Goal: Information Seeking & Learning: Check status

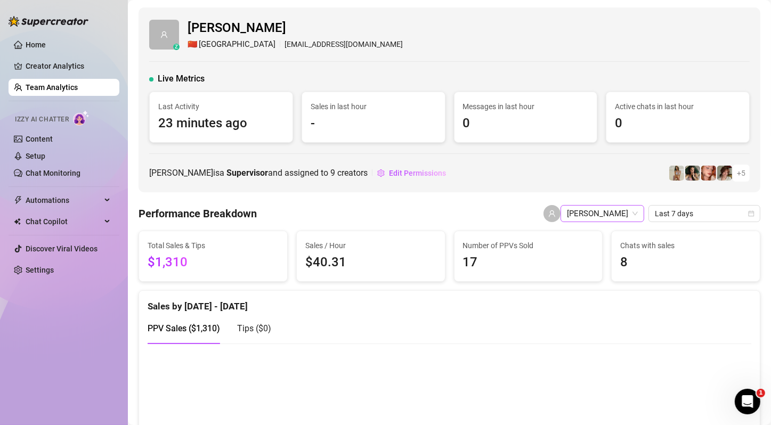
click at [599, 213] on span "[PERSON_NAME]" at bounding box center [602, 214] width 71 height 16
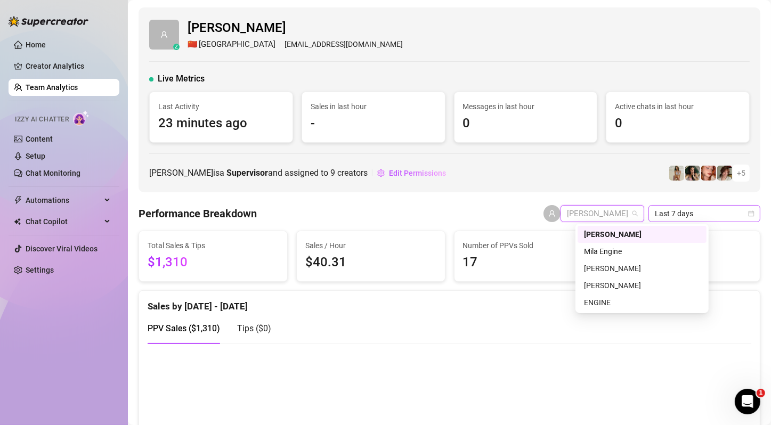
click at [678, 218] on span "Last 7 days" at bounding box center [704, 214] width 99 height 16
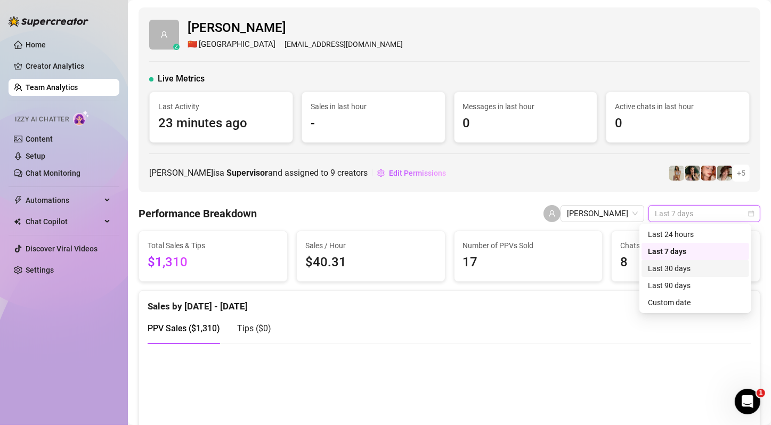
click at [684, 271] on div "Last 30 days" at bounding box center [695, 269] width 95 height 12
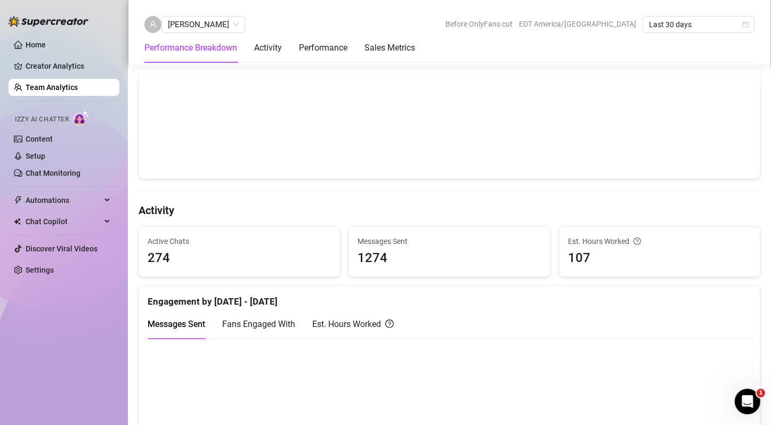
scroll to position [180, 0]
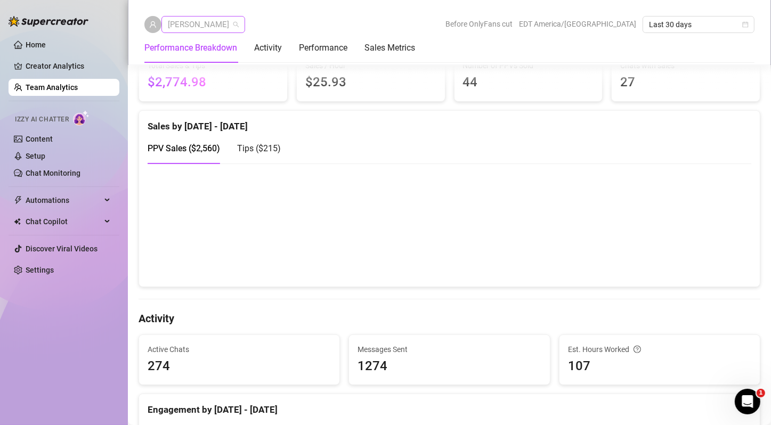
click at [196, 25] on span "[PERSON_NAME]" at bounding box center [203, 25] width 71 height 16
click at [196, 21] on span "[PERSON_NAME]" at bounding box center [203, 25] width 71 height 16
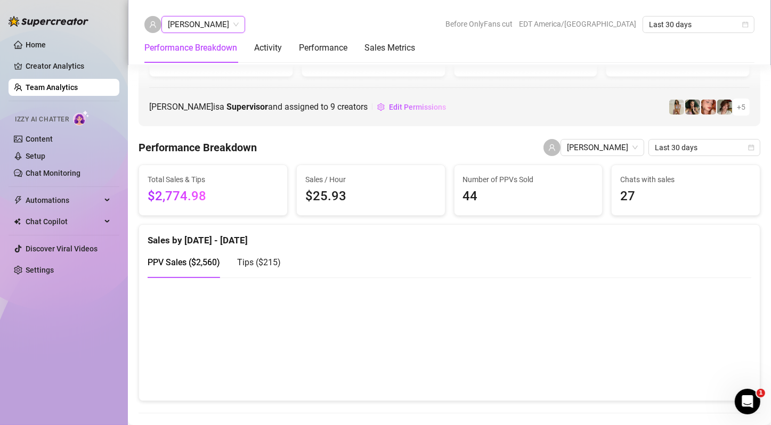
scroll to position [0, 0]
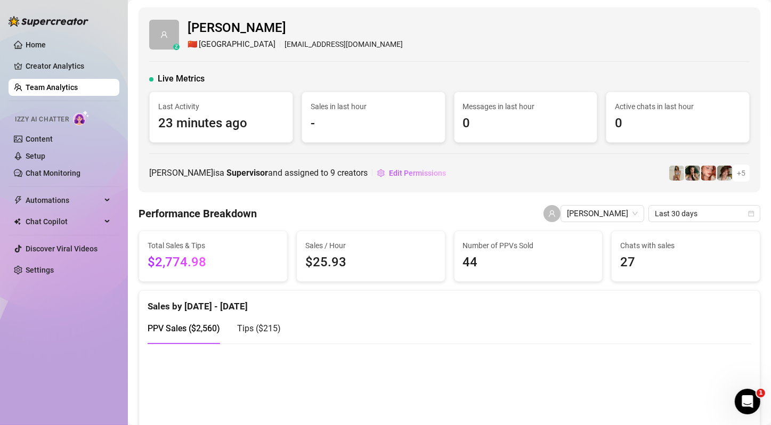
click at [62, 88] on link "Team Analytics" at bounding box center [52, 87] width 52 height 9
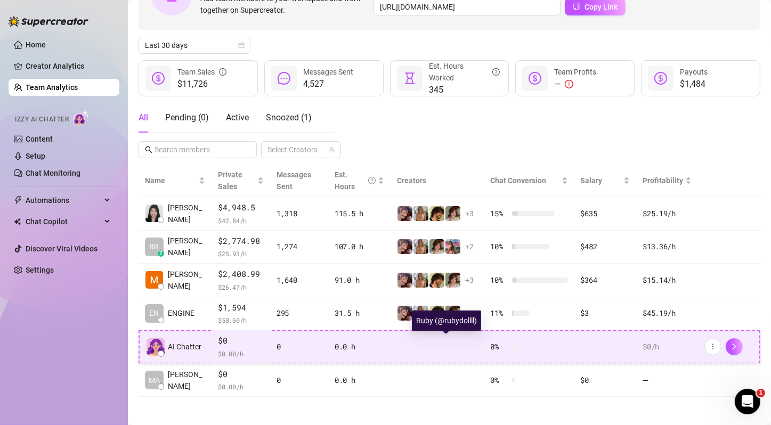
scroll to position [92, 0]
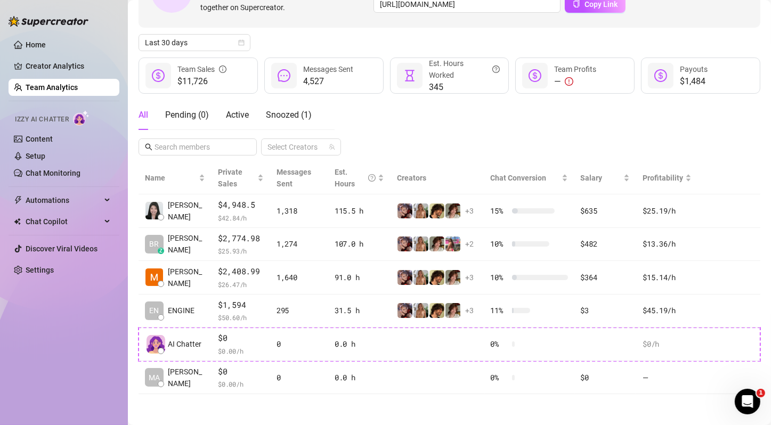
click at [569, 139] on div "All Pending ( 0 ) Active Snoozed ( 1 ) Select Creators" at bounding box center [450, 127] width 622 height 55
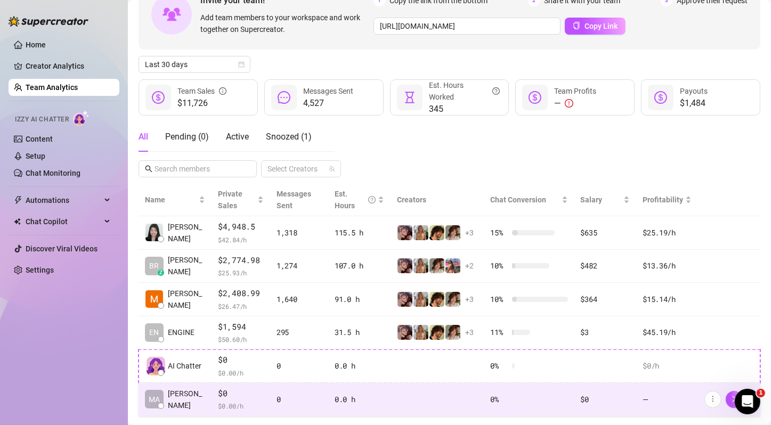
scroll to position [0, 0]
